Goal: Task Accomplishment & Management: Manage account settings

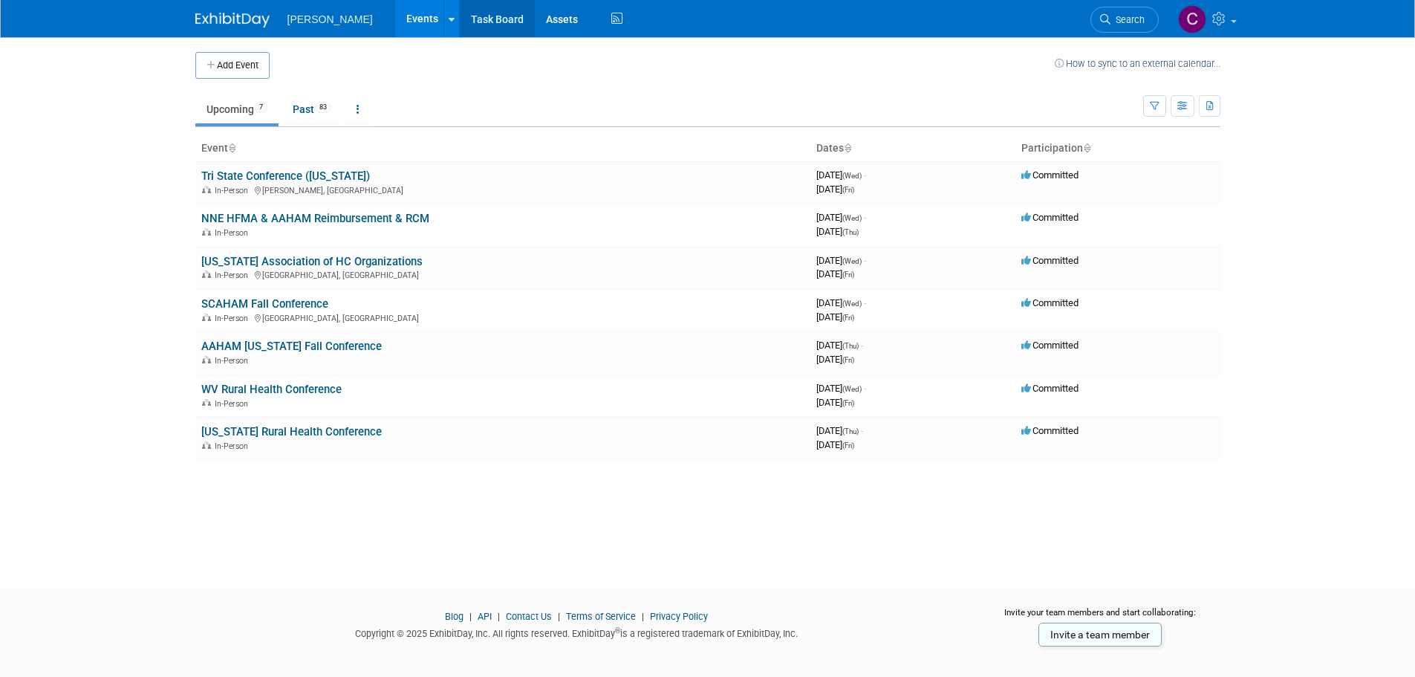
click at [463, 15] on link "Task Board" at bounding box center [497, 18] width 75 height 37
click at [281, 178] on link "Tri State Conference ([US_STATE])" at bounding box center [285, 175] width 169 height 13
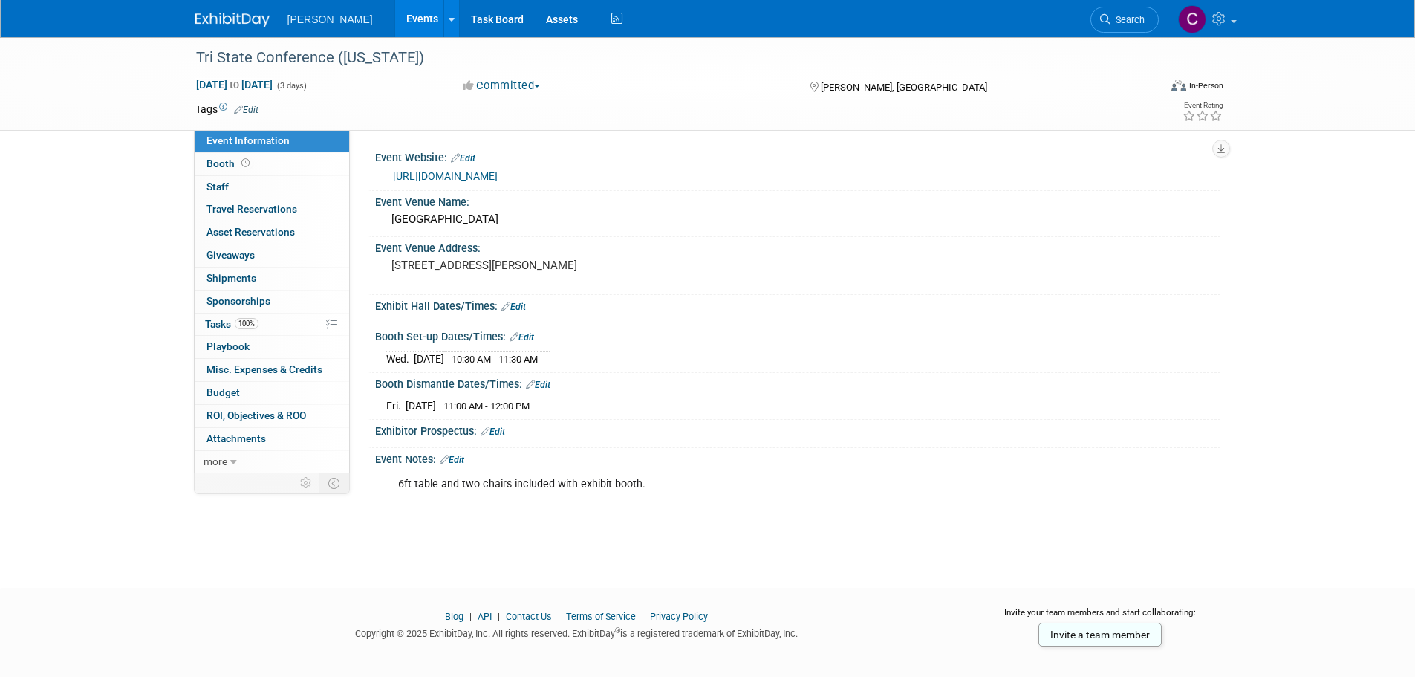
click at [395, 18] on link "Events" at bounding box center [422, 18] width 54 height 37
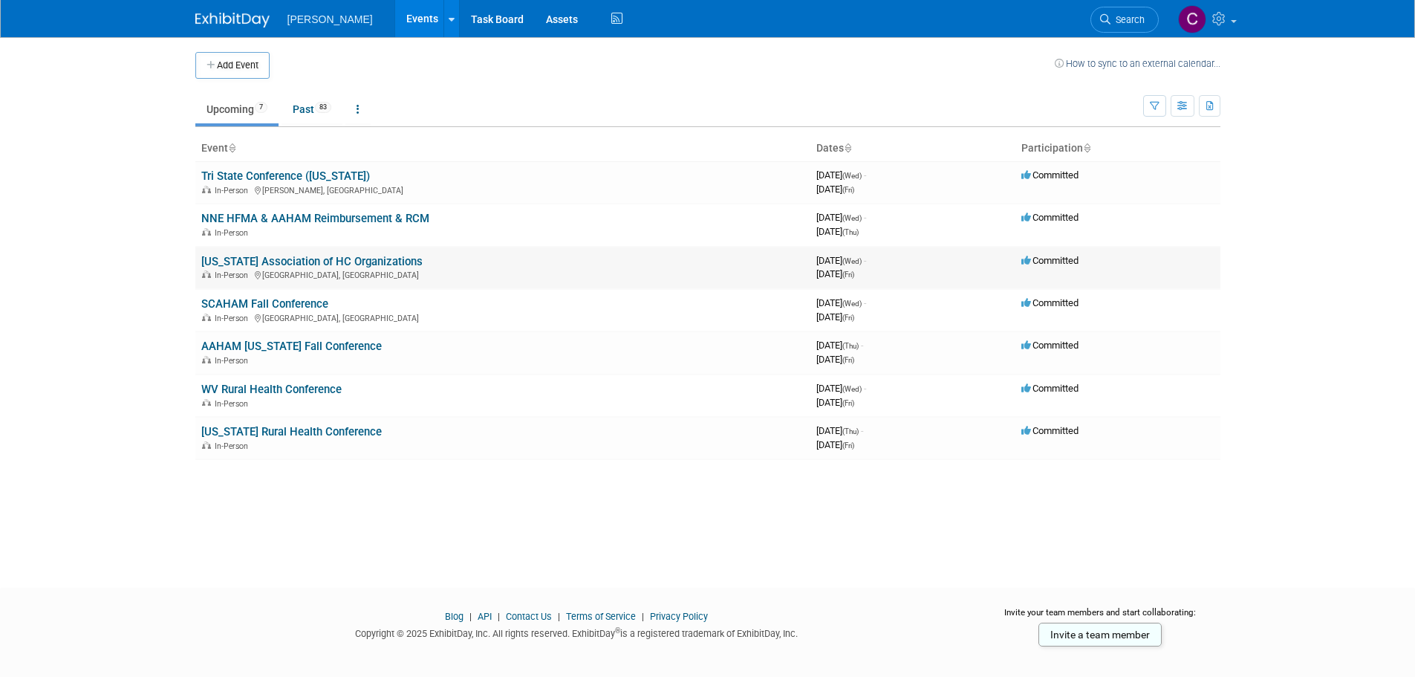
click at [258, 262] on link "[US_STATE] Association of HC Organizations" at bounding box center [311, 261] width 221 height 13
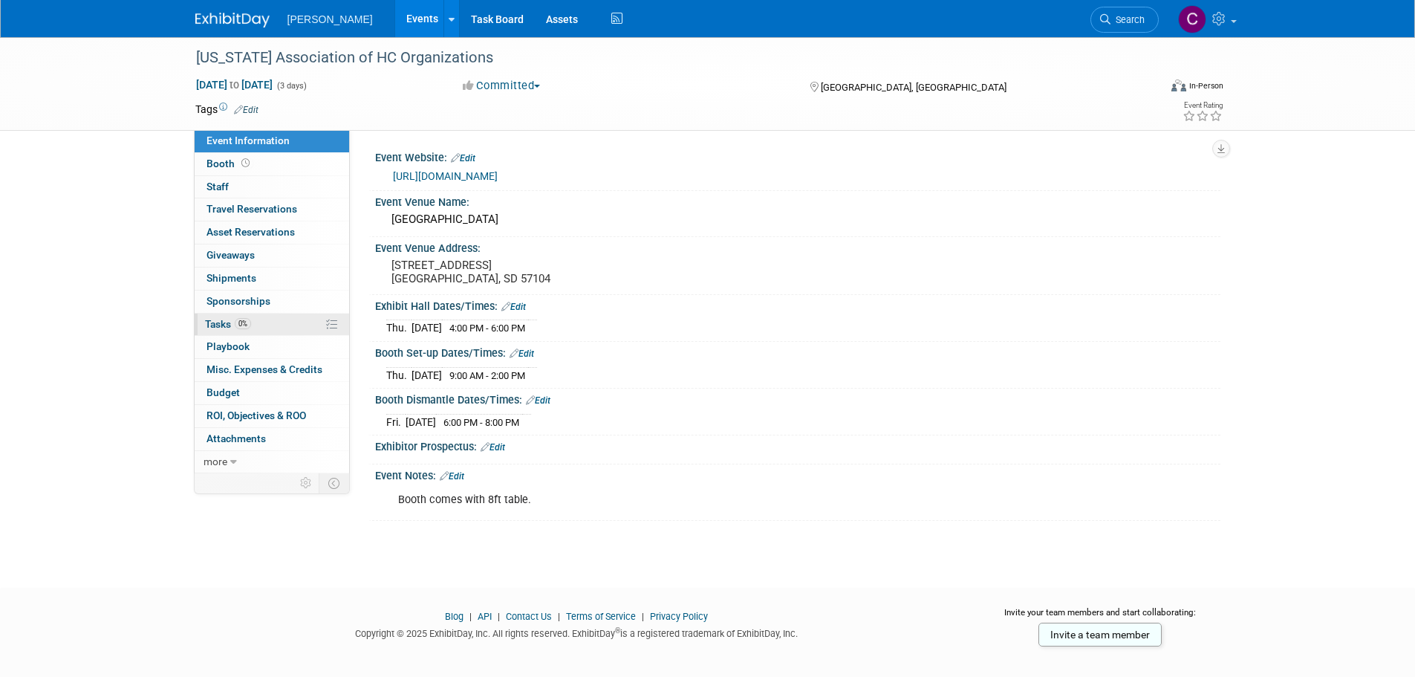
click at [228, 319] on span "Tasks 0%" at bounding box center [228, 324] width 46 height 12
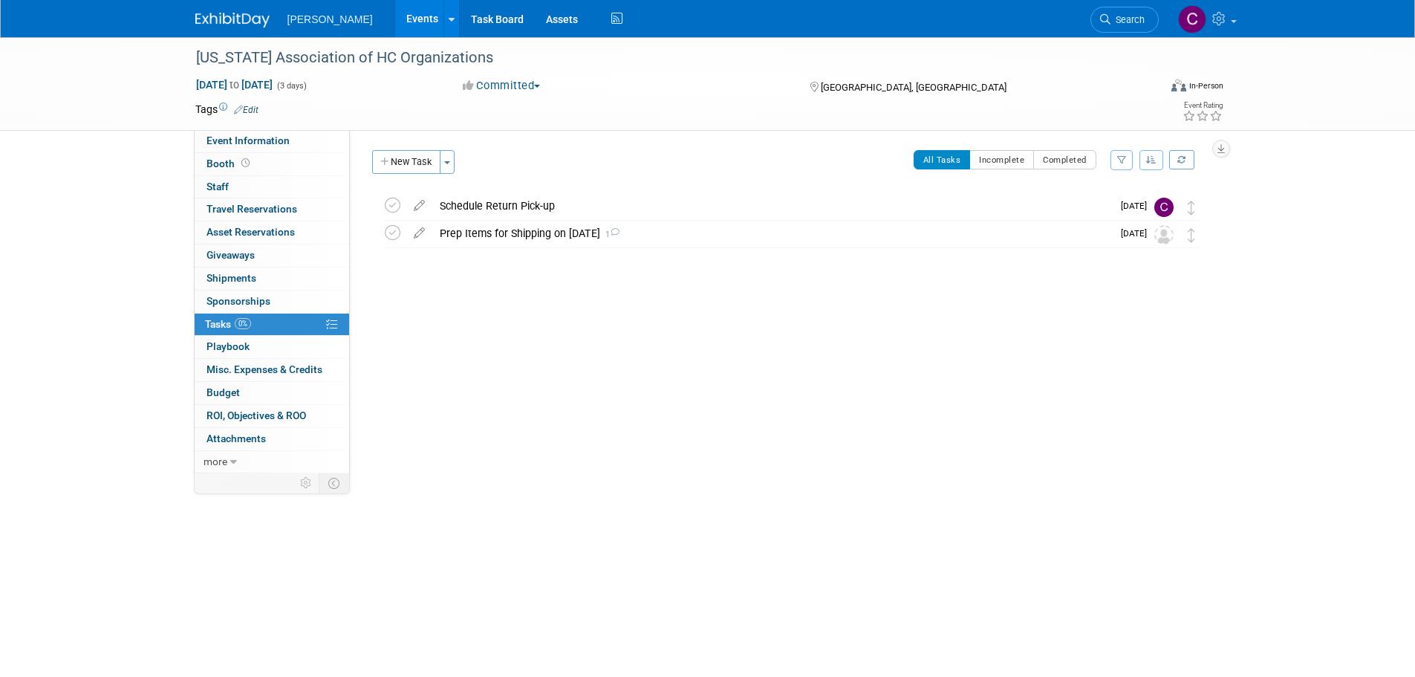
click at [395, 16] on link "Events" at bounding box center [422, 18] width 54 height 37
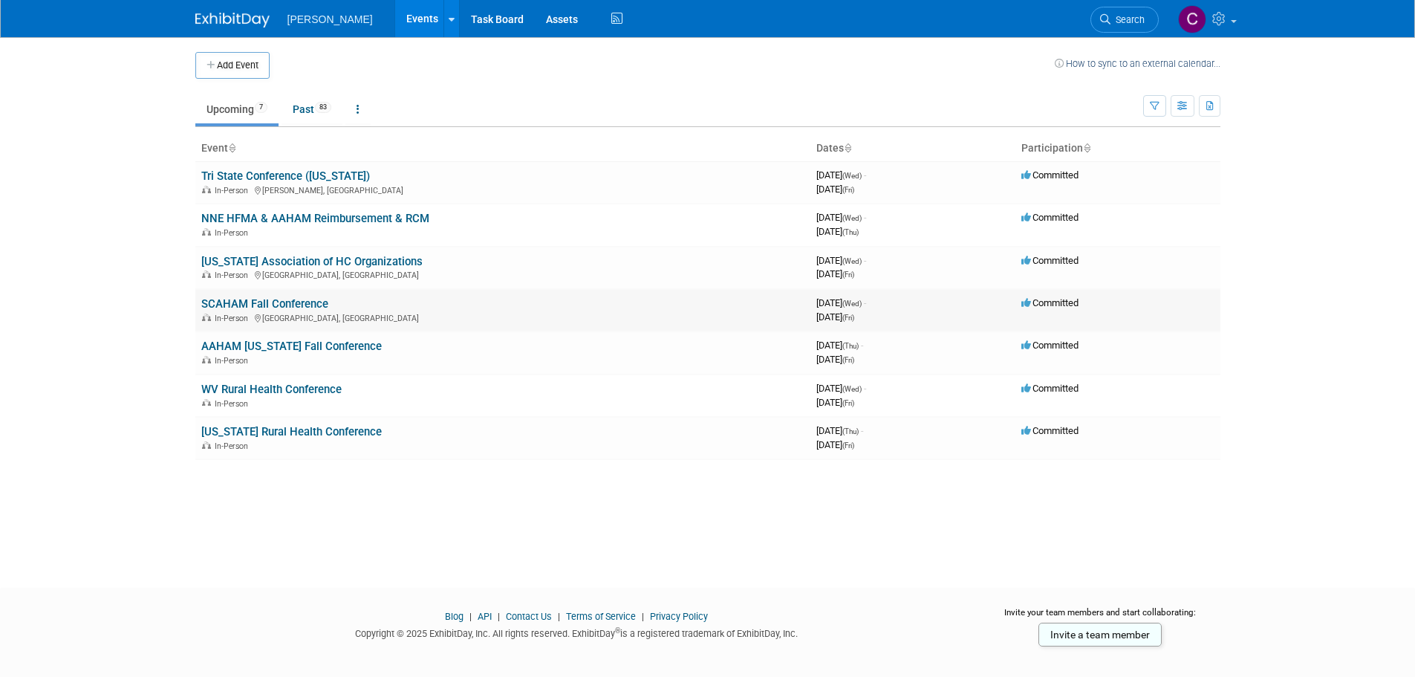
click at [236, 302] on link "SCAHAM Fall Conference" at bounding box center [264, 303] width 127 height 13
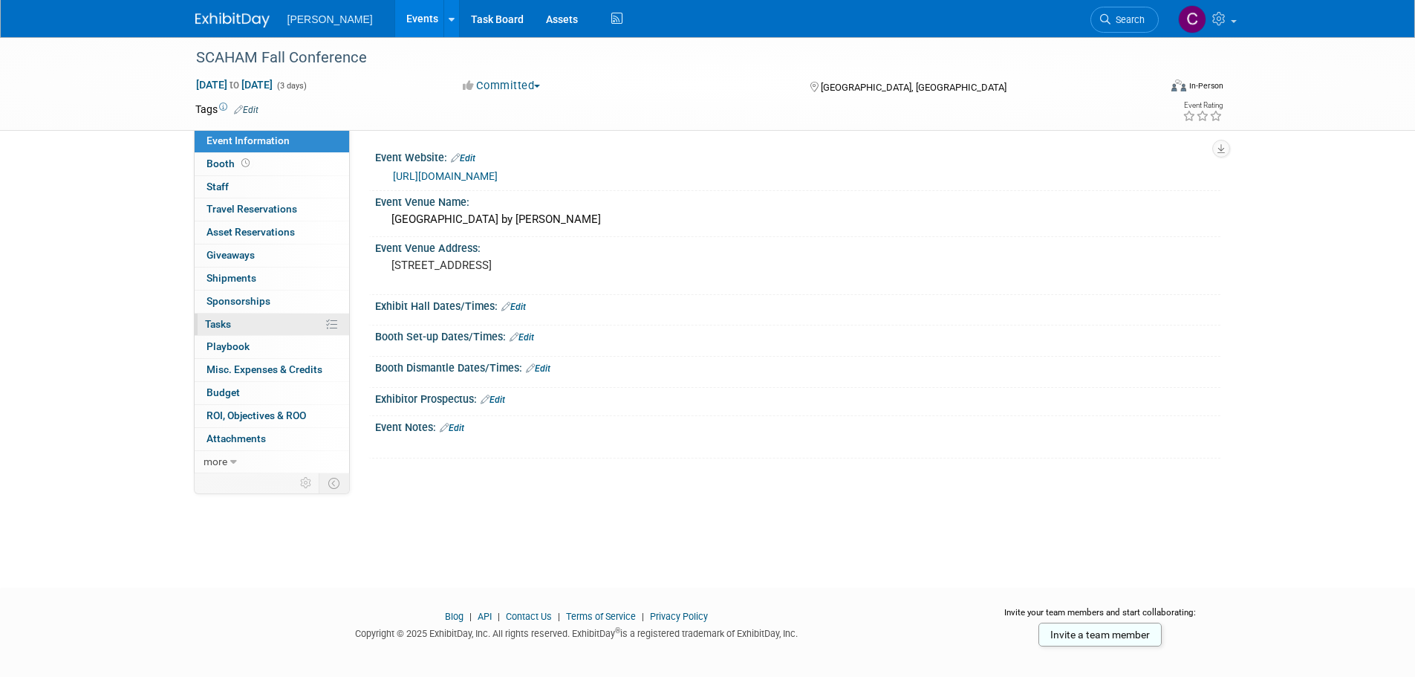
click at [227, 321] on span "Tasks 0%" at bounding box center [218, 324] width 26 height 12
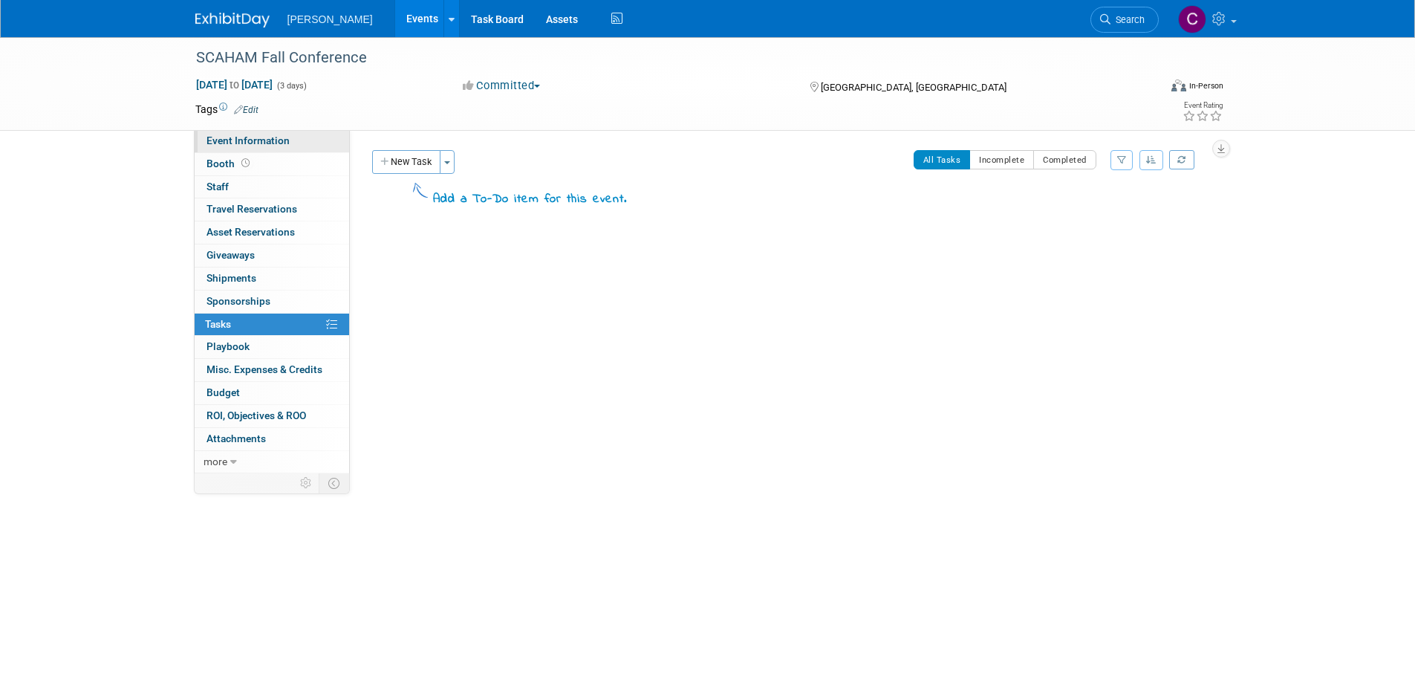
click at [228, 139] on span "Event Information" at bounding box center [247, 140] width 83 height 12
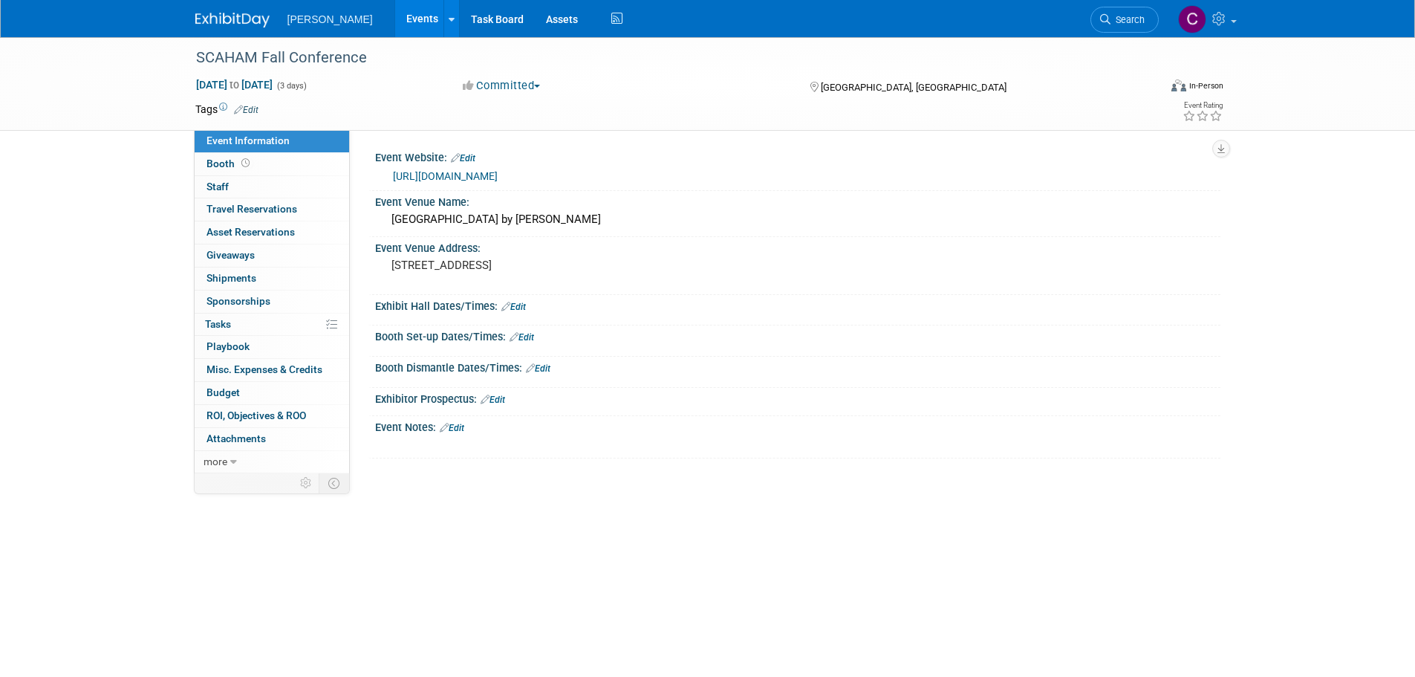
click at [402, 15] on link "Events" at bounding box center [422, 18] width 54 height 37
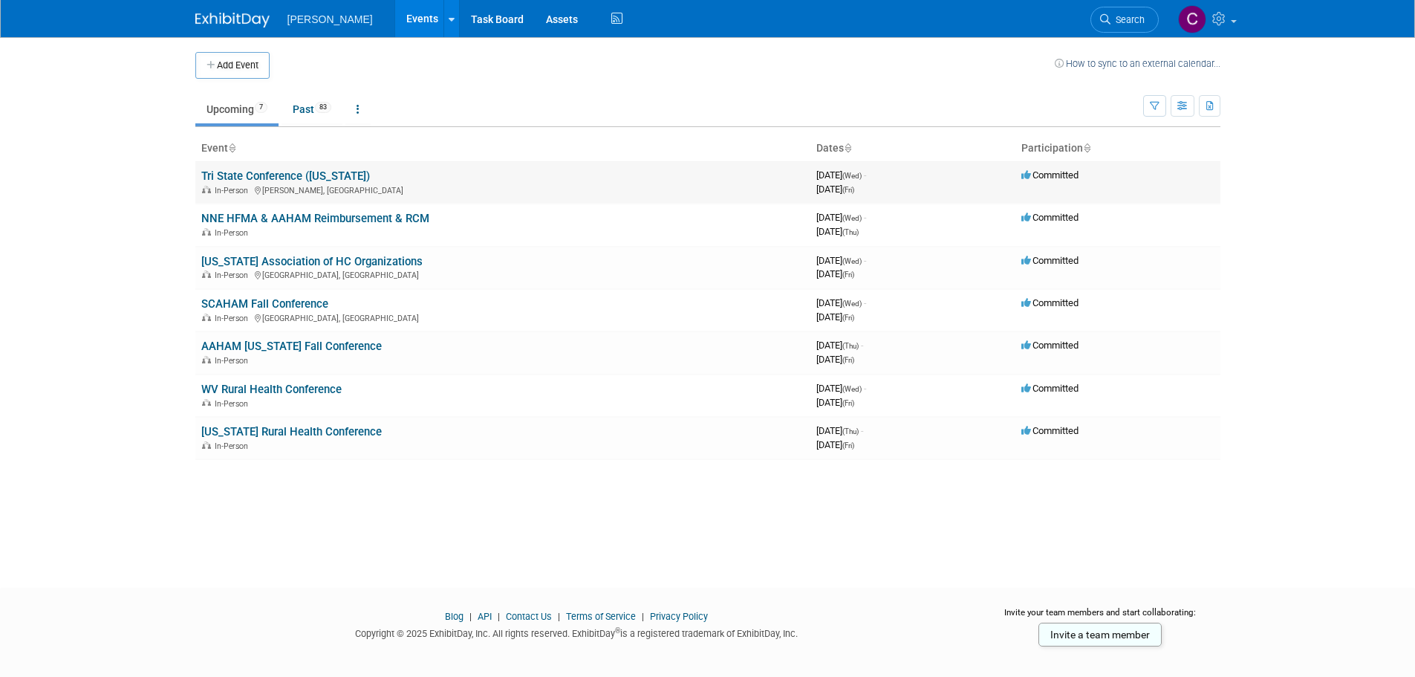
click at [270, 177] on link "Tri State Conference ([US_STATE])" at bounding box center [285, 175] width 169 height 13
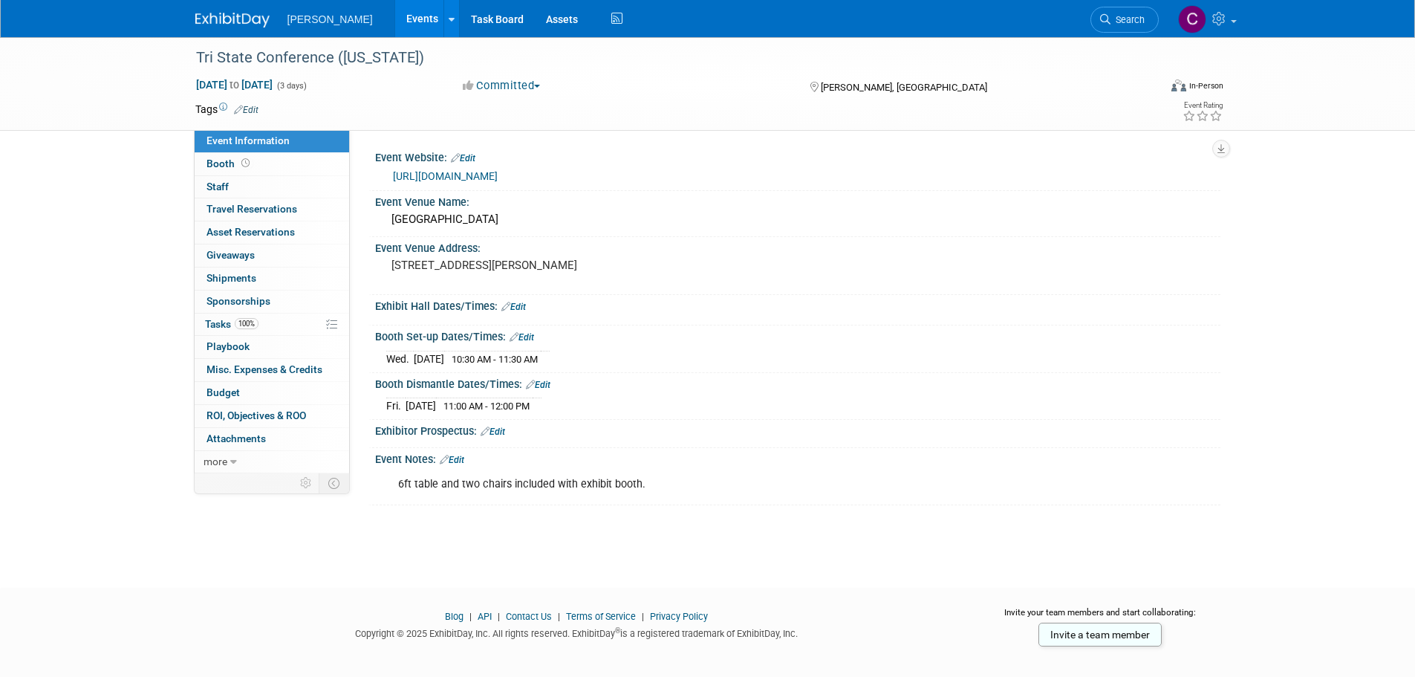
click at [397, 19] on link "Events" at bounding box center [422, 18] width 54 height 37
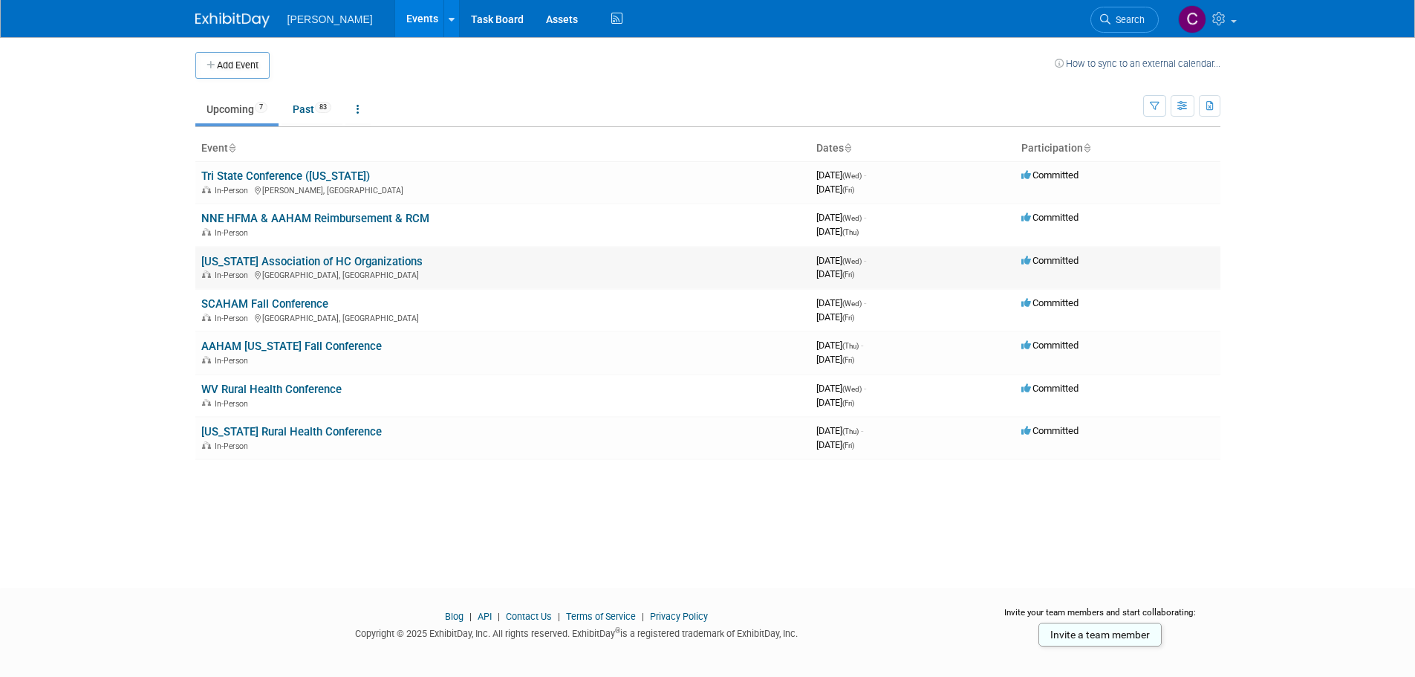
click at [243, 262] on link "[US_STATE] Association of HC Organizations" at bounding box center [311, 261] width 221 height 13
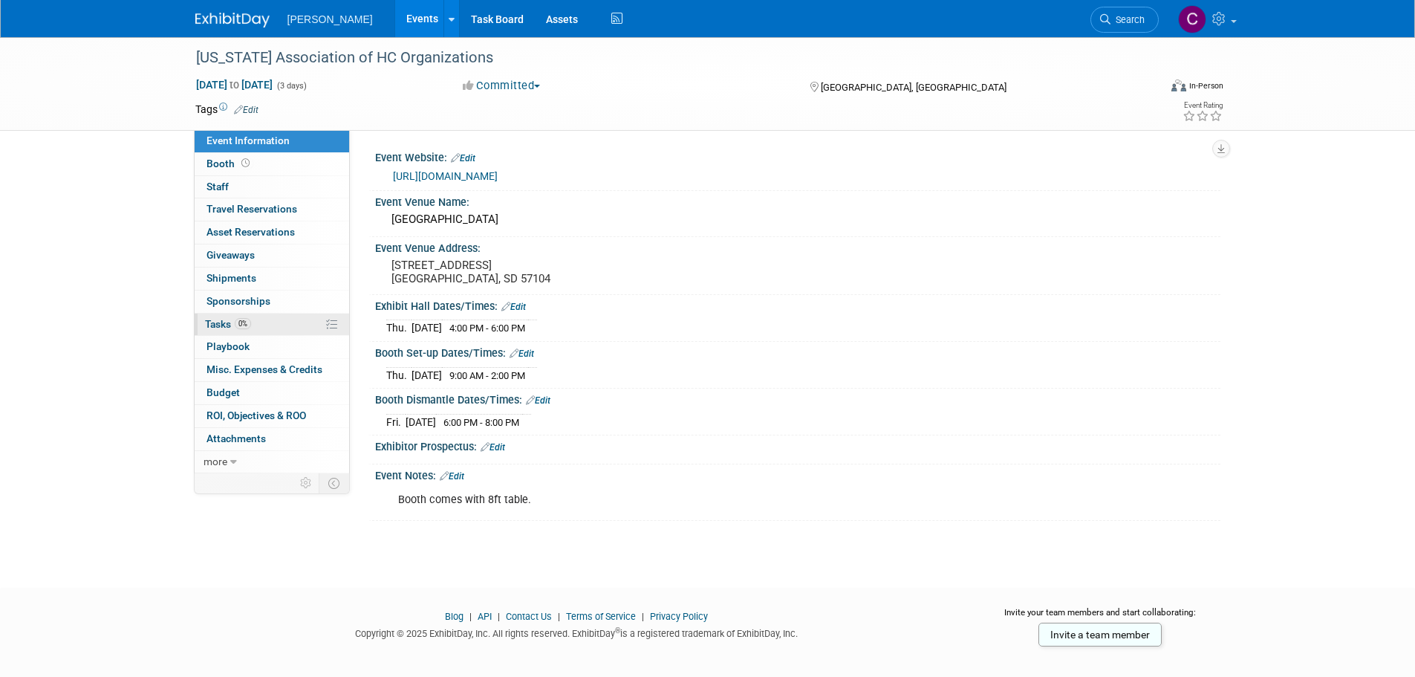
click at [224, 315] on link "0% Tasks 0%" at bounding box center [272, 324] width 154 height 22
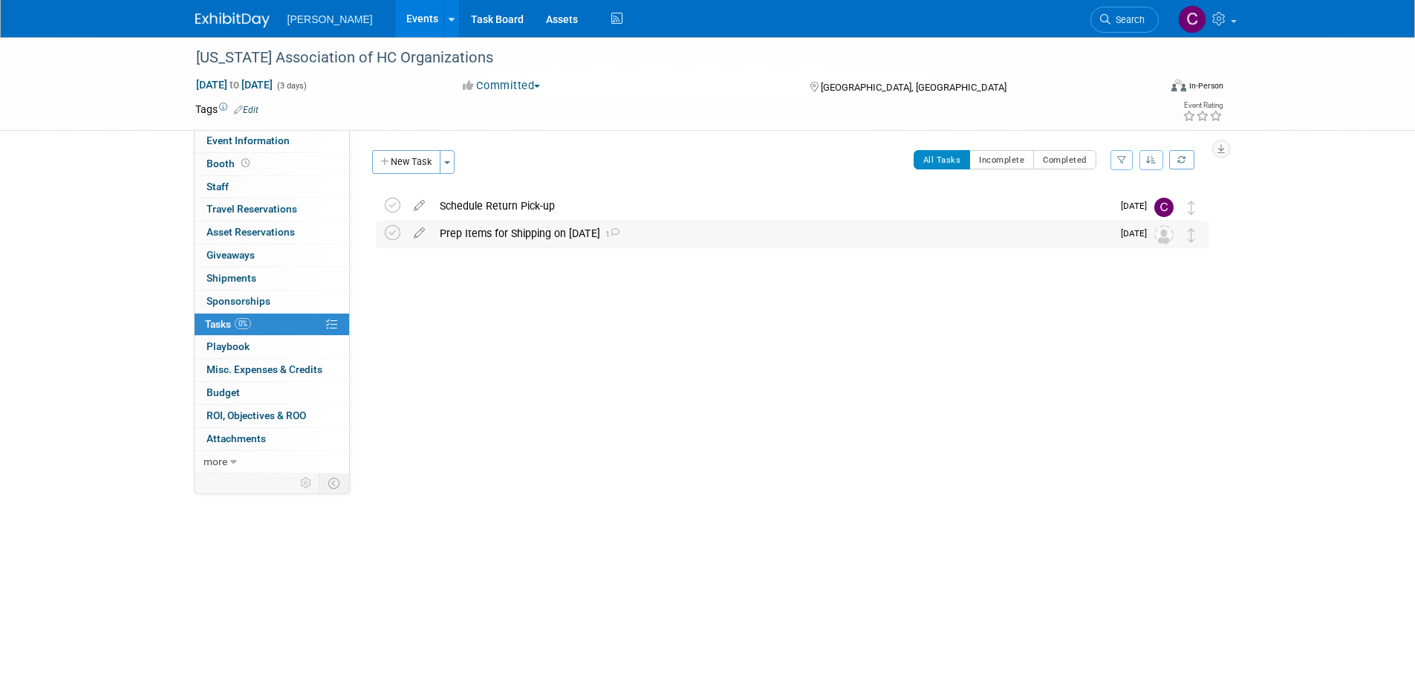
click at [488, 233] on div "Prep Items for Shipping on [DATE] 1" at bounding box center [772, 233] width 680 height 25
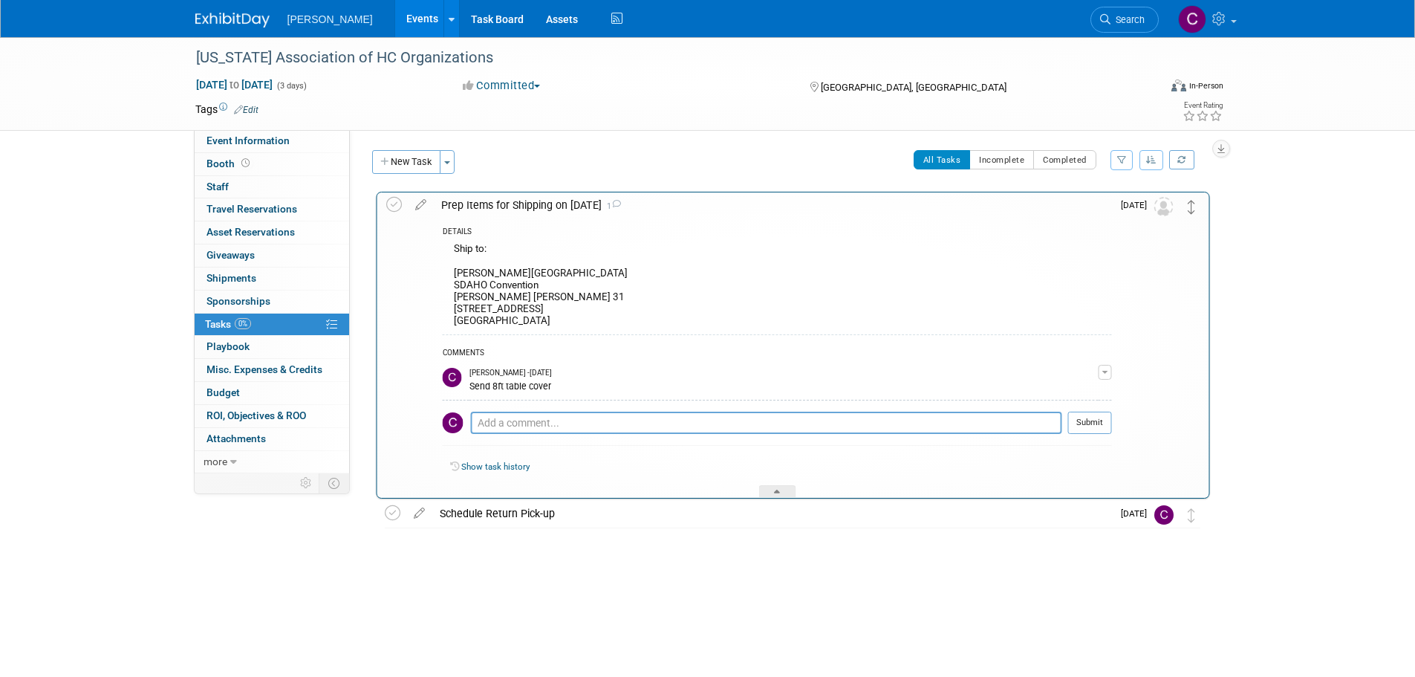
drag, startPoint x: 1188, startPoint y: 232, endPoint x: 1188, endPoint y: 203, distance: 29.0
